Goal: Information Seeking & Learning: Learn about a topic

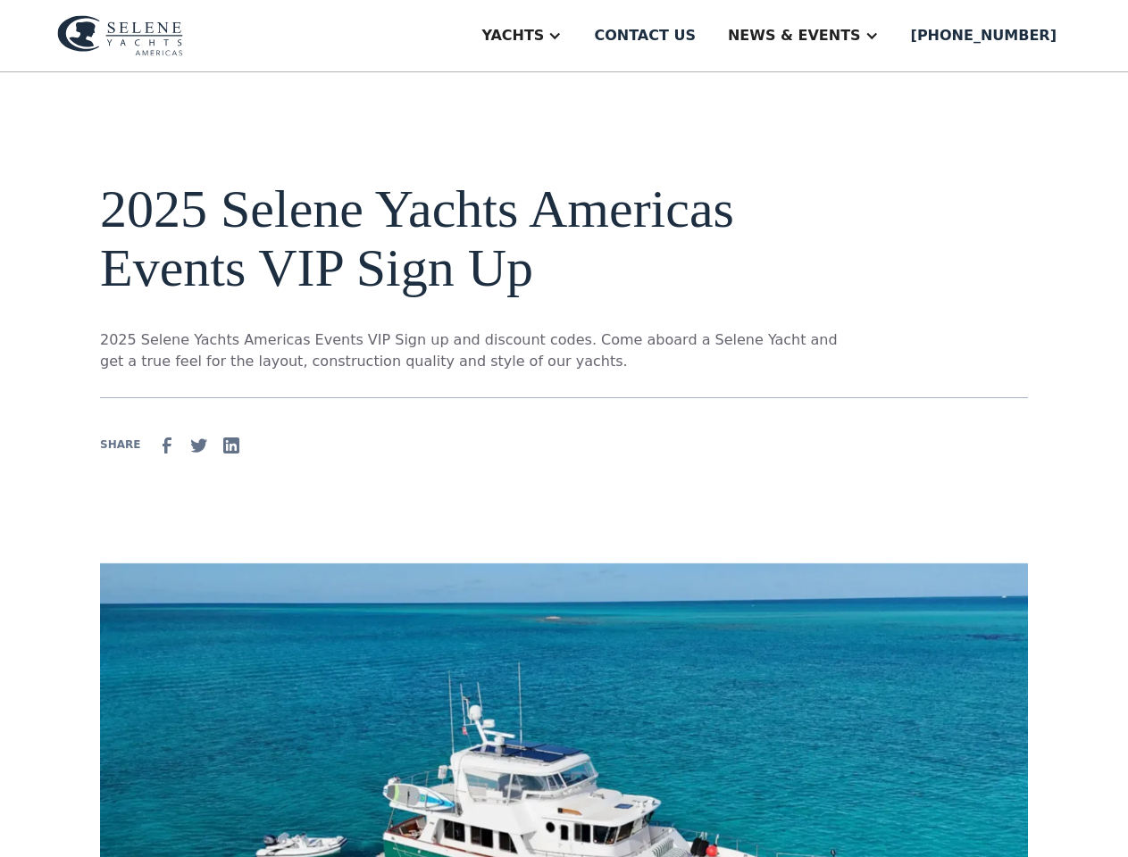
click at [544, 36] on div "Yachts" at bounding box center [512, 35] width 63 height 21
click at [808, 36] on div "News & EVENTS" at bounding box center [794, 35] width 133 height 21
click at [162, 446] on img at bounding box center [166, 445] width 21 height 21
click at [194, 446] on img at bounding box center [198, 445] width 21 height 21
click at [226, 446] on img at bounding box center [231, 445] width 21 height 21
